Goal: Task Accomplishment & Management: Manage account settings

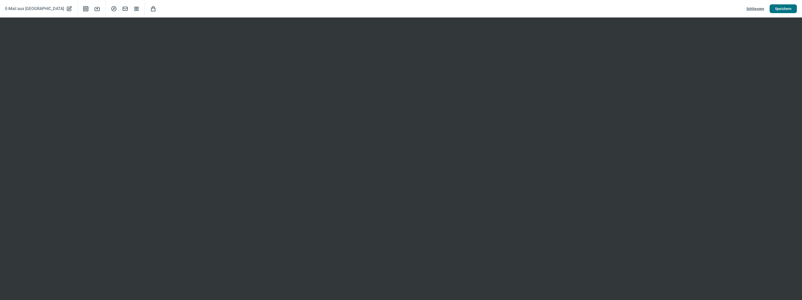
click at [783, 8] on span "Speichern" at bounding box center [783, 9] width 16 height 8
click at [759, 8] on span "Schliessen" at bounding box center [756, 9] width 18 height 8
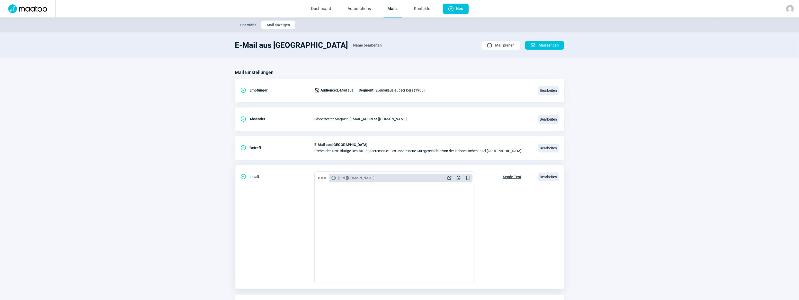
click at [510, 176] on span "Sende Test" at bounding box center [512, 177] width 18 height 8
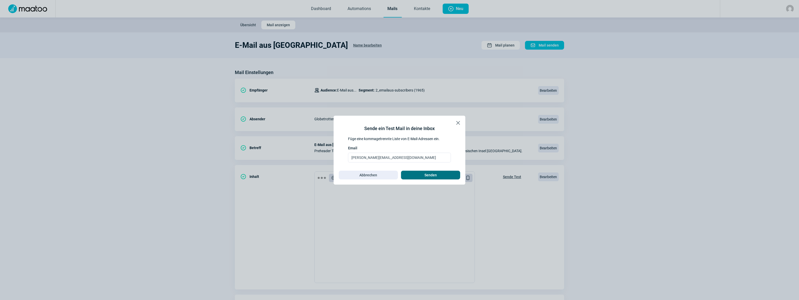
click at [427, 174] on span "Senden" at bounding box center [430, 175] width 12 height 8
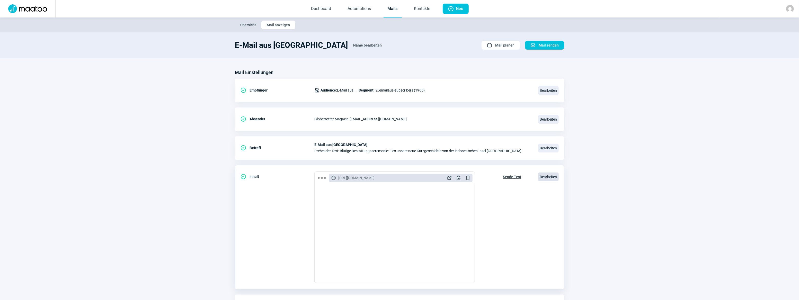
click at [547, 175] on span "Bearbeiten" at bounding box center [548, 177] width 21 height 9
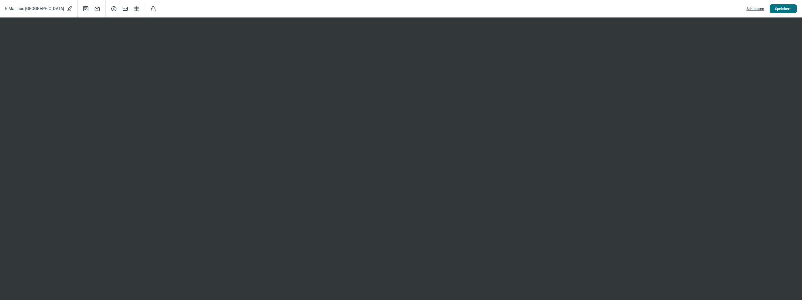
click at [782, 9] on span "Speichern" at bounding box center [783, 9] width 16 height 8
click at [756, 7] on span "Schliessen" at bounding box center [756, 9] width 18 height 8
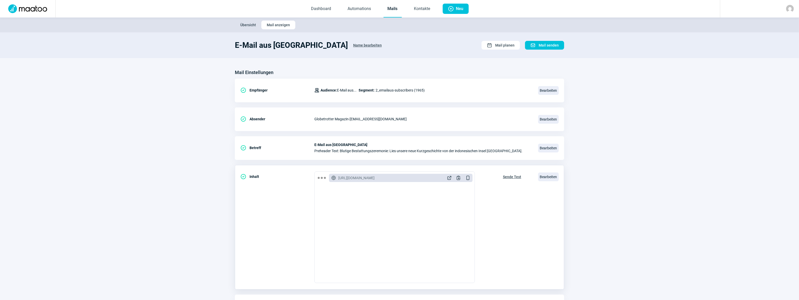
click at [512, 176] on span "Sende Test" at bounding box center [512, 177] width 18 height 8
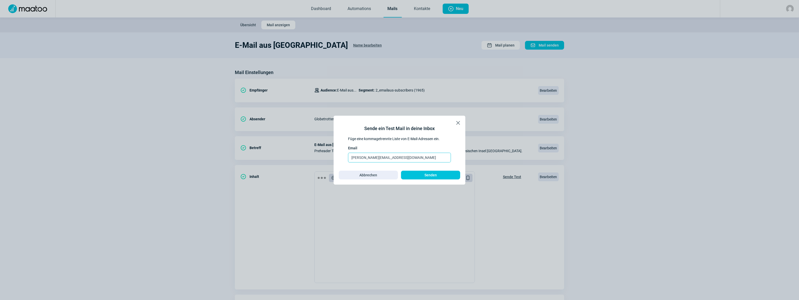
drag, startPoint x: 418, startPoint y: 156, endPoint x: 282, endPoint y: 151, distance: 136.2
click at [282, 151] on div "X icon Sende ein Test Mail in deine Inbox Füge eine kommagetrennte Liste von E-…" at bounding box center [399, 150] width 799 height 300
type input "d"
type input "sabine.zaugg@globetrotter.ch"
click at [435, 173] on span "Senden" at bounding box center [430, 175] width 12 height 8
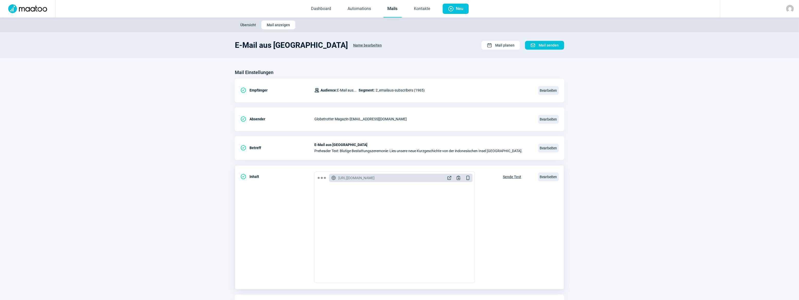
scroll to position [93, 0]
click at [543, 176] on span "Bearbeiten" at bounding box center [548, 177] width 21 height 9
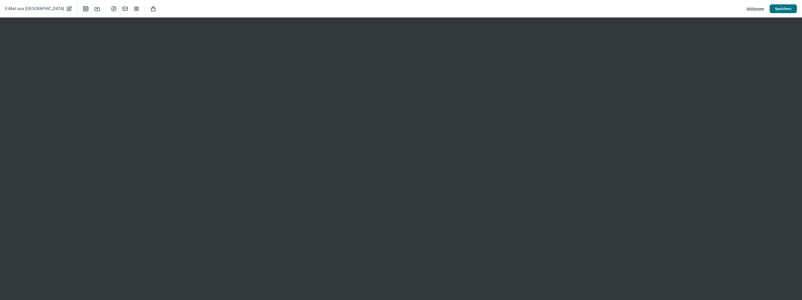
click at [784, 6] on span "Speichern" at bounding box center [783, 9] width 16 height 8
click at [786, 8] on span "Speichern" at bounding box center [783, 9] width 16 height 8
click at [787, 8] on span "Speichern" at bounding box center [783, 9] width 16 height 8
click at [783, 7] on span "Speichern" at bounding box center [783, 9] width 16 height 8
click at [784, 11] on span "Speichern" at bounding box center [783, 9] width 16 height 8
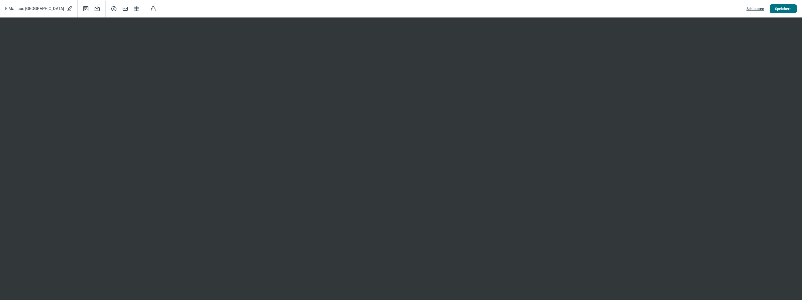
click at [782, 8] on span "Speichern" at bounding box center [783, 9] width 16 height 8
click at [759, 8] on span "Schliessen" at bounding box center [756, 9] width 18 height 8
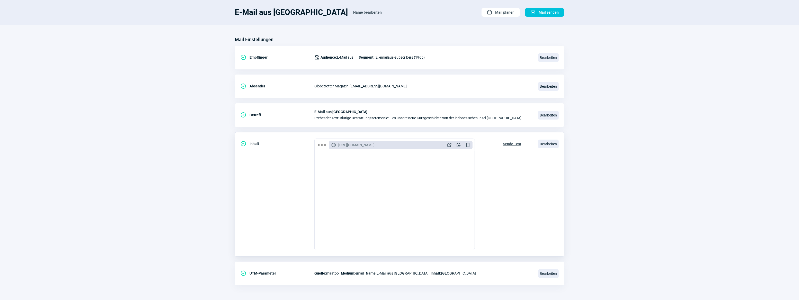
scroll to position [0, 0]
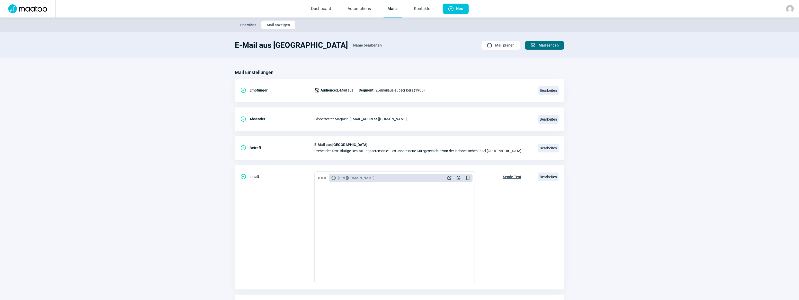
click at [545, 43] on span "Mail senden" at bounding box center [549, 45] width 20 height 8
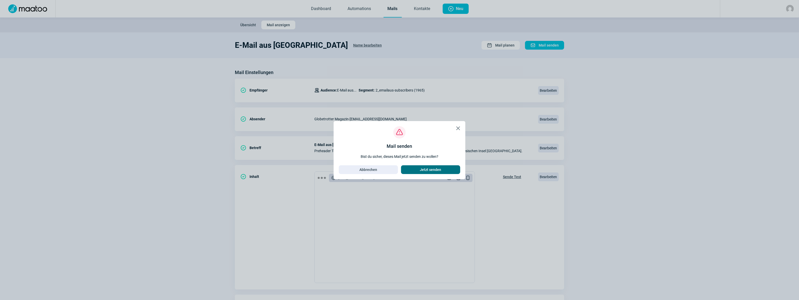
click at [429, 168] on span "Jetzt senden" at bounding box center [430, 170] width 21 height 8
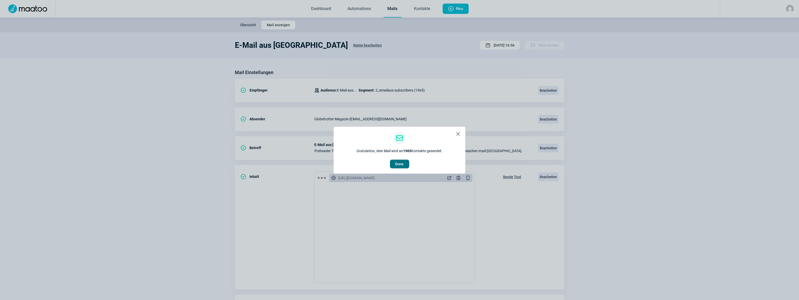
click at [398, 165] on span "Done" at bounding box center [399, 164] width 8 height 8
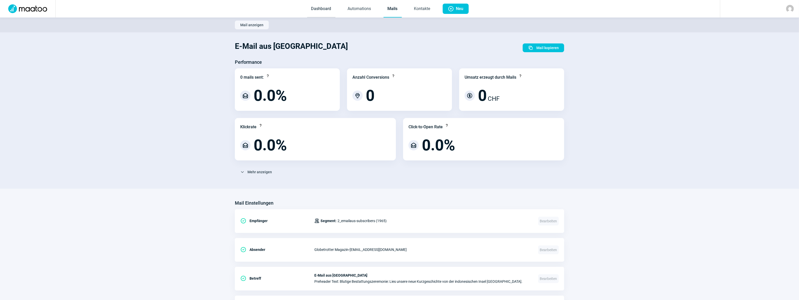
click at [324, 9] on link "Dashboard" at bounding box center [321, 9] width 28 height 17
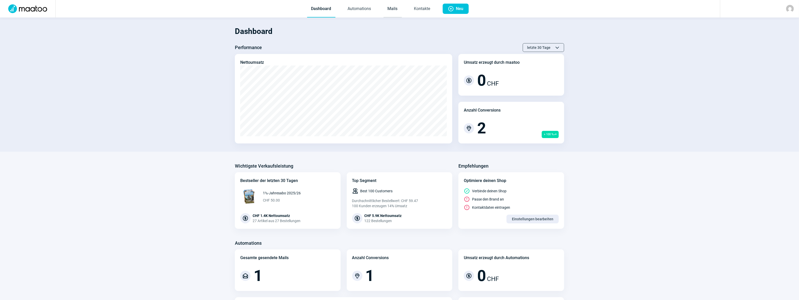
click at [391, 7] on link "Mails" at bounding box center [392, 9] width 18 height 17
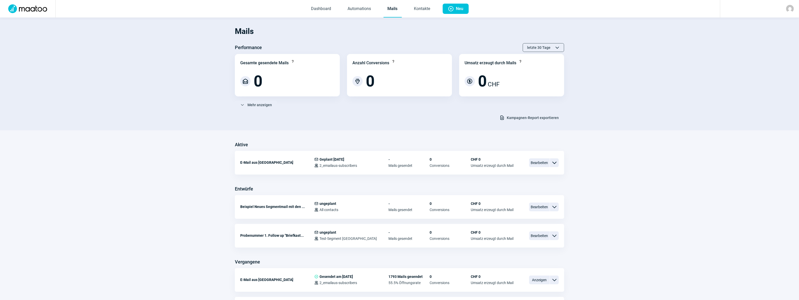
scroll to position [23, 0]
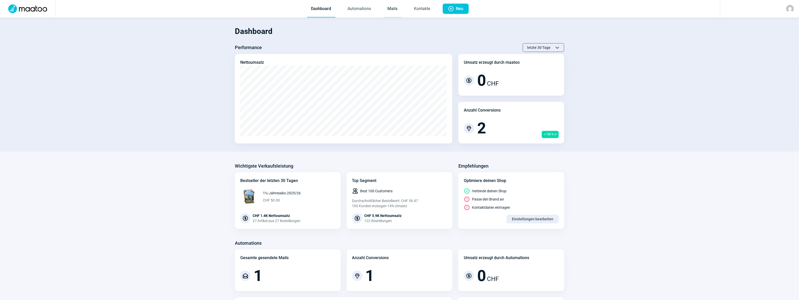
click at [395, 9] on link "Mails" at bounding box center [392, 9] width 18 height 17
click at [393, 8] on link "Mails" at bounding box center [392, 9] width 18 height 17
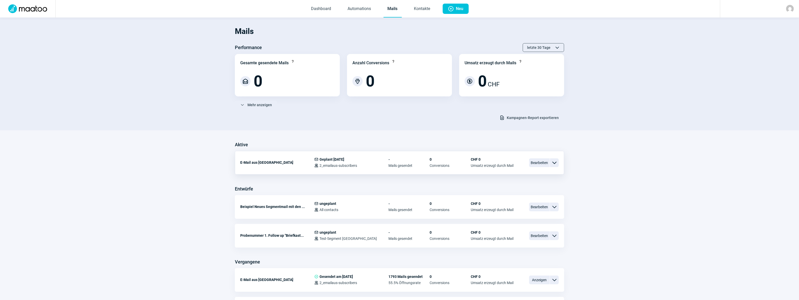
click at [555, 164] on span "ChevronDown icon" at bounding box center [554, 163] width 6 height 6
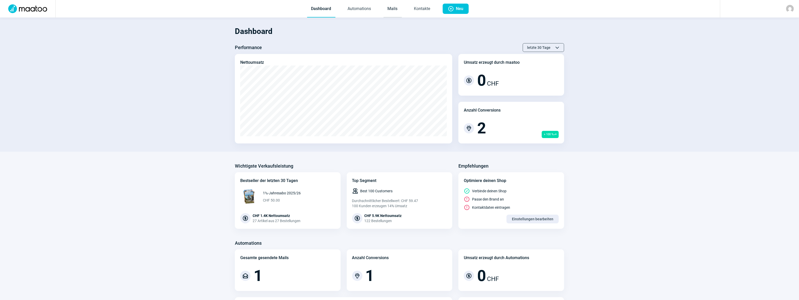
click at [397, 8] on link "Mails" at bounding box center [392, 9] width 18 height 17
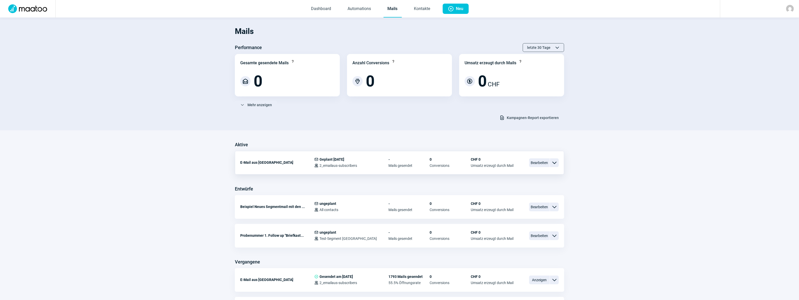
scroll to position [23, 0]
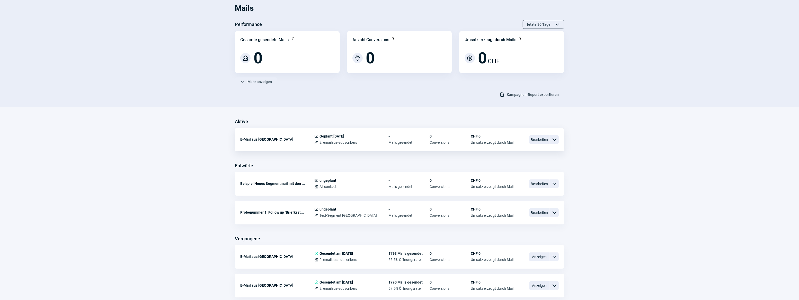
click at [325, 136] on span "Geplant [DATE]" at bounding box center [331, 136] width 25 height 4
click at [317, 134] on span "Mail icon" at bounding box center [316, 136] width 4 height 4
click at [262, 139] on div "E-Mail aus [GEOGRAPHIC_DATA]" at bounding box center [277, 139] width 74 height 10
click at [340, 135] on span "Geplant [DATE]" at bounding box center [331, 136] width 25 height 4
click at [555, 139] on span "ChevronDown icon" at bounding box center [554, 140] width 6 height 6
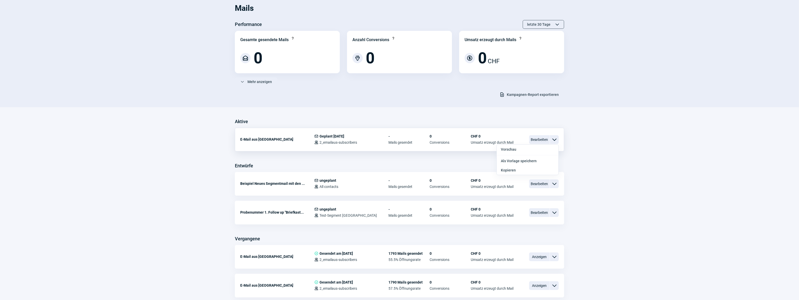
click at [555, 139] on span "ChevronDown icon" at bounding box center [554, 140] width 6 height 6
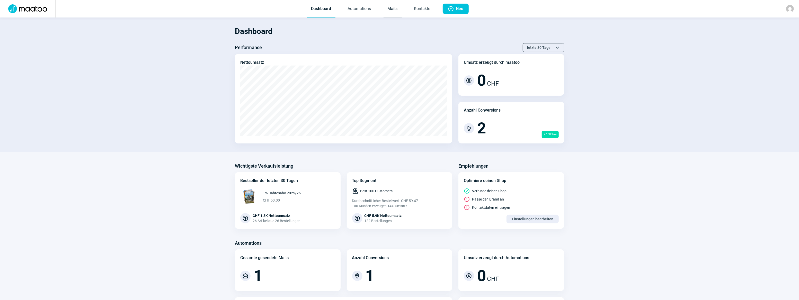
click at [395, 8] on link "Mails" at bounding box center [392, 9] width 18 height 17
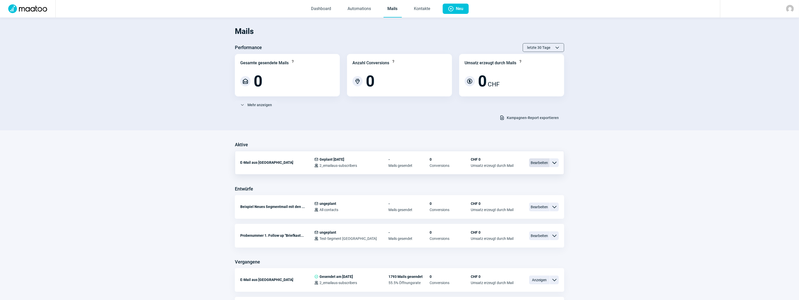
click at [538, 160] on span "Bearbeiten" at bounding box center [539, 162] width 21 height 9
click at [538, 161] on span "Bearbeiten" at bounding box center [539, 162] width 21 height 9
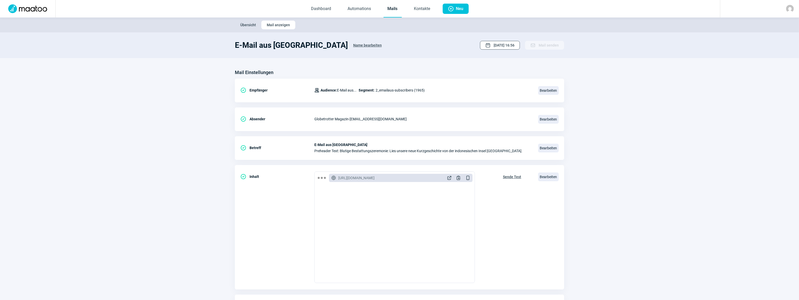
click at [494, 43] on span "11.09.2025 16:56" at bounding box center [504, 45] width 21 height 8
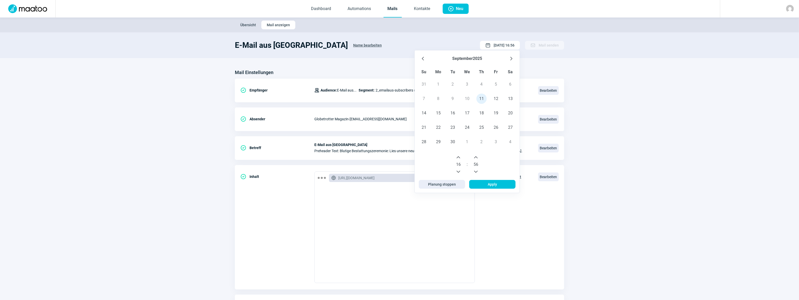
click at [678, 153] on section "Mail Einstellungen CheckCircle icon Empfänger Users icon Audience: E-Mail aus..…" at bounding box center [399, 196] width 799 height 276
